Goal: Check status: Check status

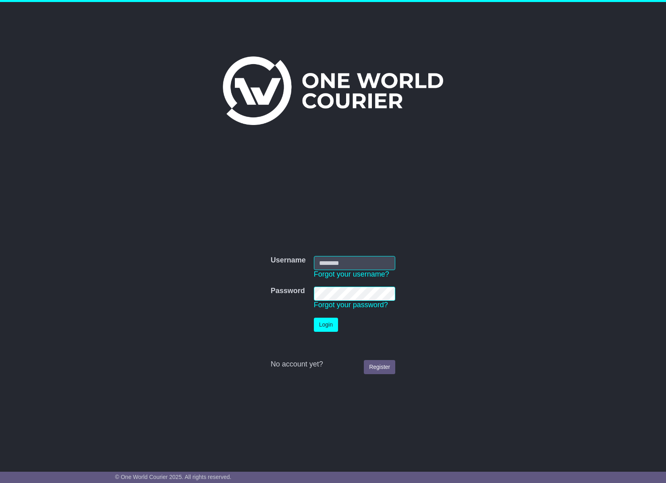
type input "**********"
click at [328, 324] on button "Login" at bounding box center [326, 325] width 24 height 14
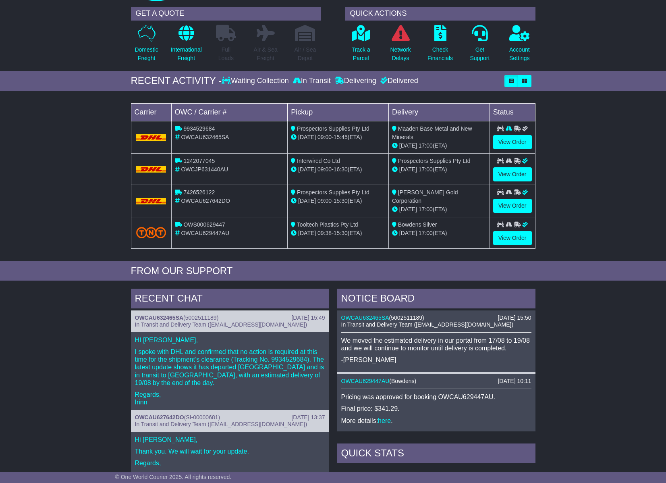
scroll to position [21, 0]
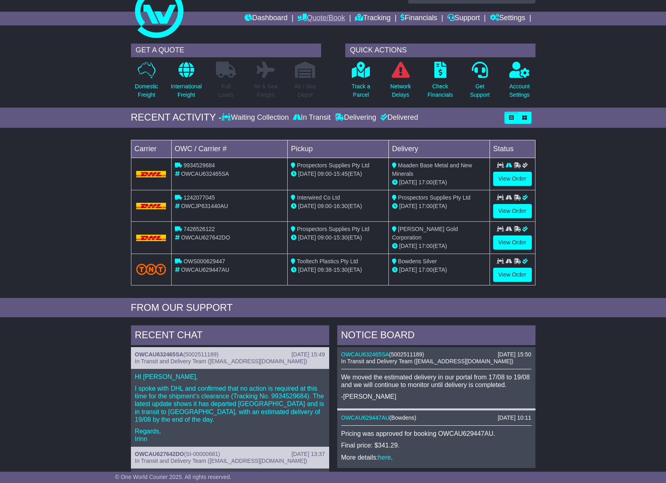
click at [310, 21] on link "Quote/Book" at bounding box center [321, 19] width 48 height 14
click at [467, 128] on div "GET A QUOTE Domestic Freight International Freight Full Loads Air & Sea Freight" at bounding box center [333, 354] width 666 height 630
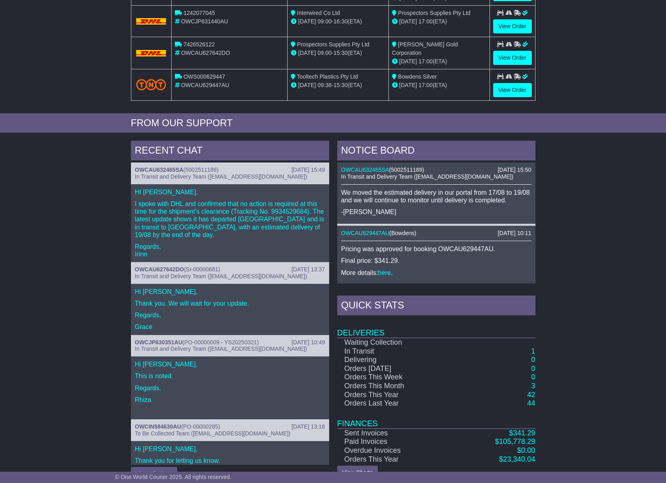
scroll to position [222, 0]
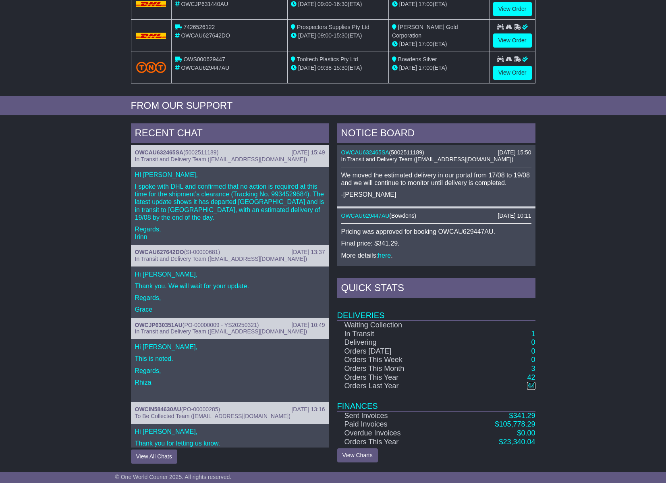
click at [533, 386] on link "44" at bounding box center [531, 386] width 8 height 8
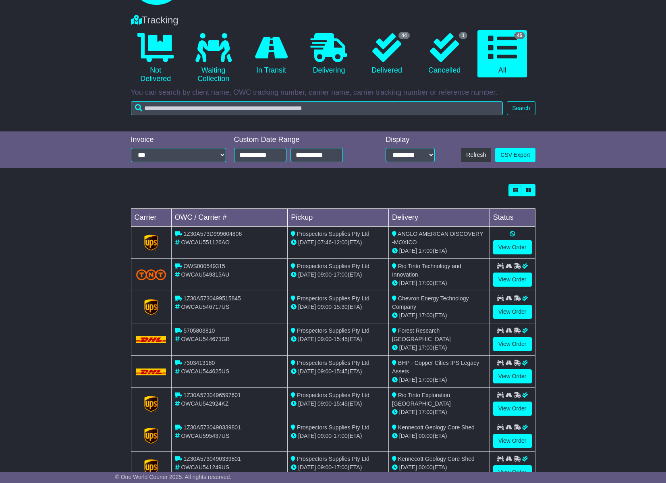
scroll to position [52, 0]
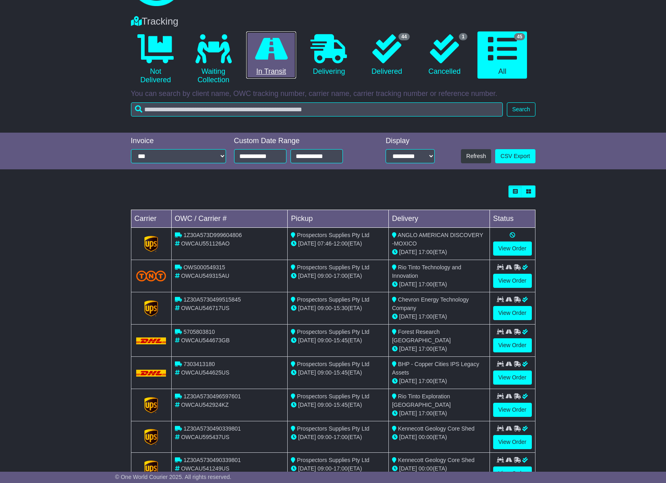
click at [269, 54] on icon at bounding box center [271, 48] width 33 height 29
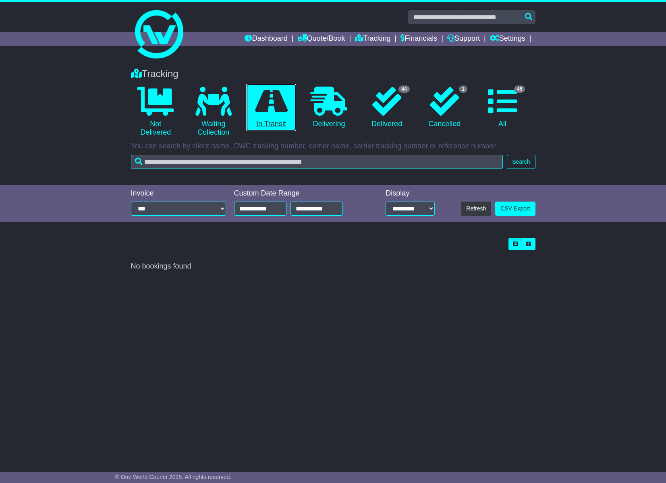
scroll to position [0, 0]
click at [305, 38] on link "Quote/Book" at bounding box center [321, 39] width 48 height 14
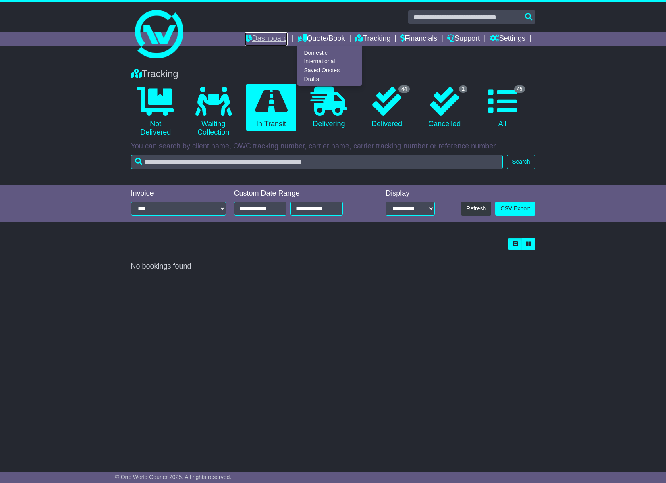
click at [247, 39] on link "Dashboard" at bounding box center [266, 39] width 43 height 14
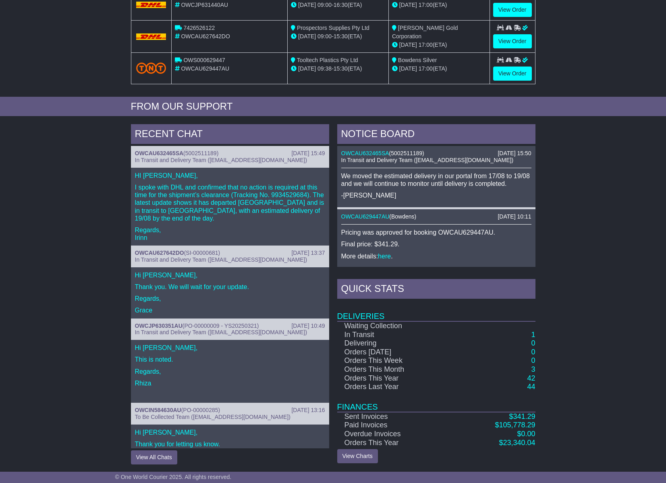
scroll to position [222, 0]
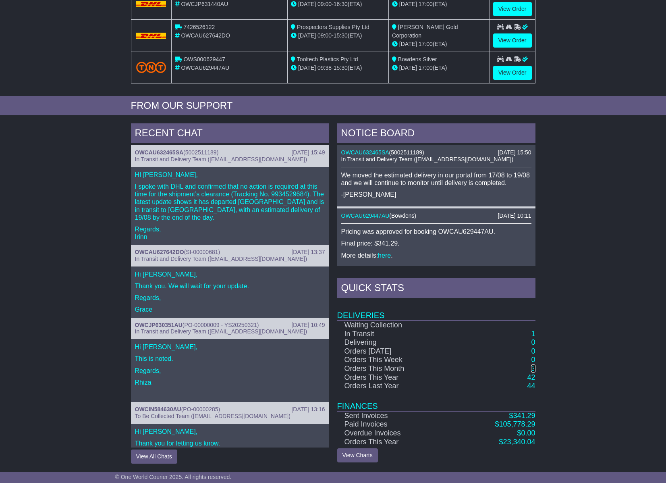
click at [533, 368] on link "3" at bounding box center [533, 368] width 4 height 8
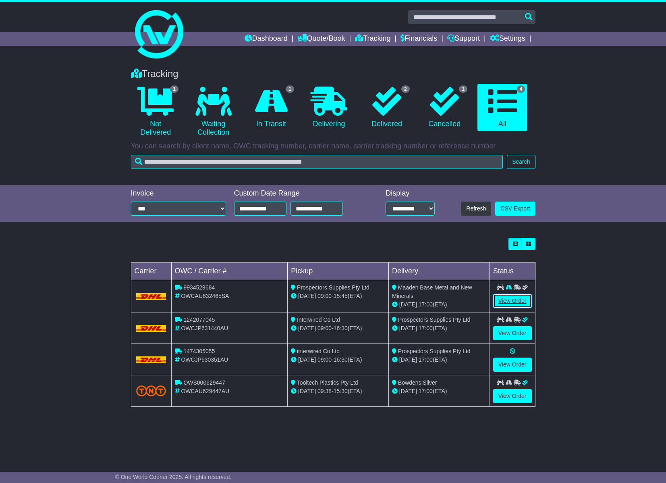
click at [512, 301] on link "View Order" at bounding box center [512, 301] width 39 height 14
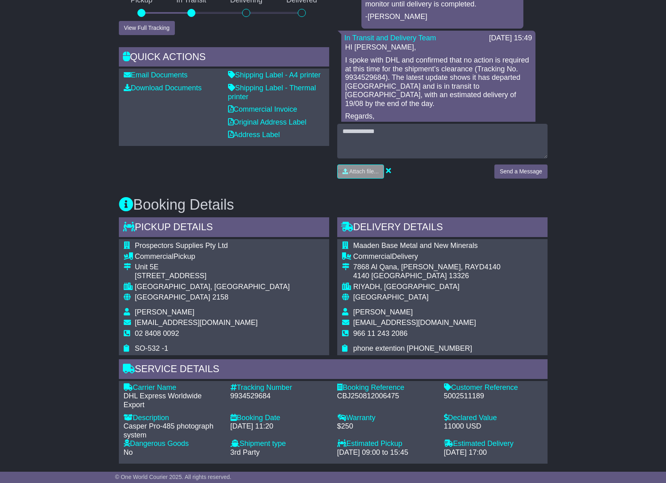
scroll to position [277, 0]
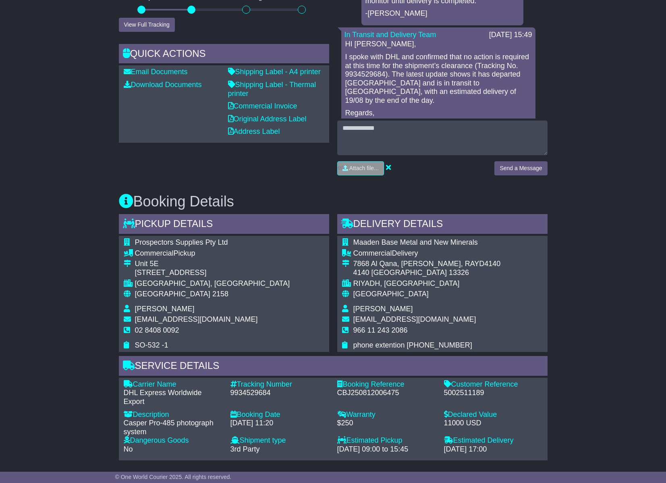
click at [254, 388] on div "9934529684" at bounding box center [279, 392] width 99 height 9
copy div "9934529684"
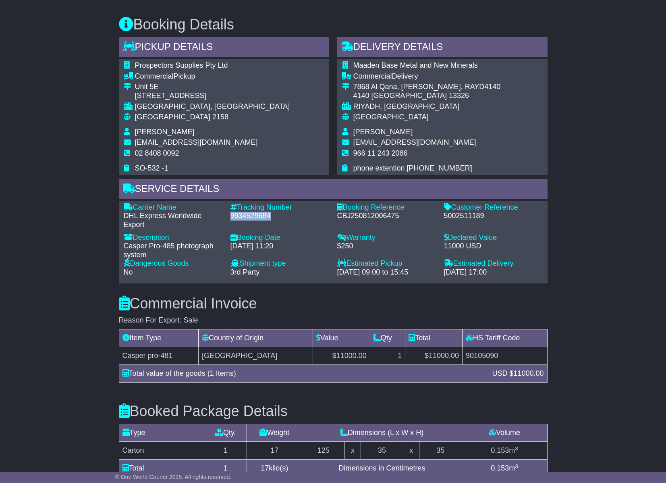
scroll to position [448, 0]
